Goal: Task Accomplishment & Management: Use online tool/utility

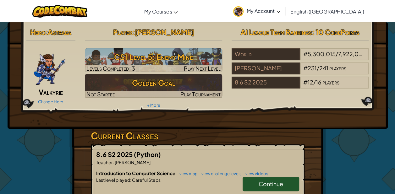
click at [371, 61] on div "AI League Team Rankings : 10 CodePoints World # 5,300,015 / 7,922,081 players J…" at bounding box center [300, 57] width 147 height 65
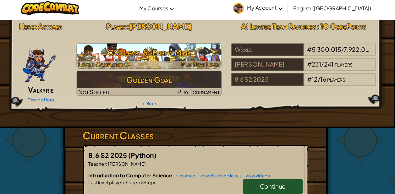
scroll to position [3, 0]
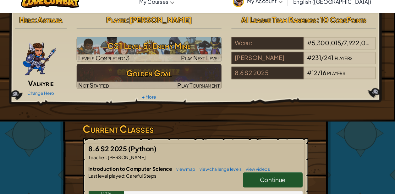
click at [284, 184] on link "Continue" at bounding box center [270, 180] width 57 height 14
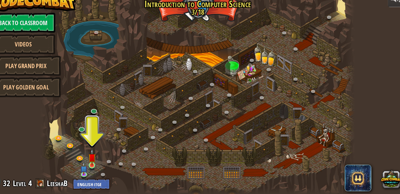
click at [101, 165] on img at bounding box center [99, 159] width 7 height 16
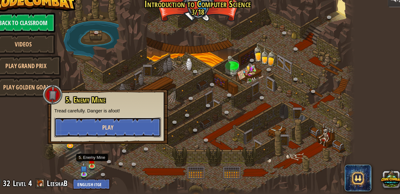
click at [139, 133] on button "Play" at bounding box center [114, 130] width 101 height 19
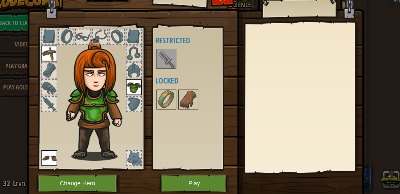
click at [255, 128] on div at bounding box center [300, 102] width 111 height 141
